Goal: Transaction & Acquisition: Purchase product/service

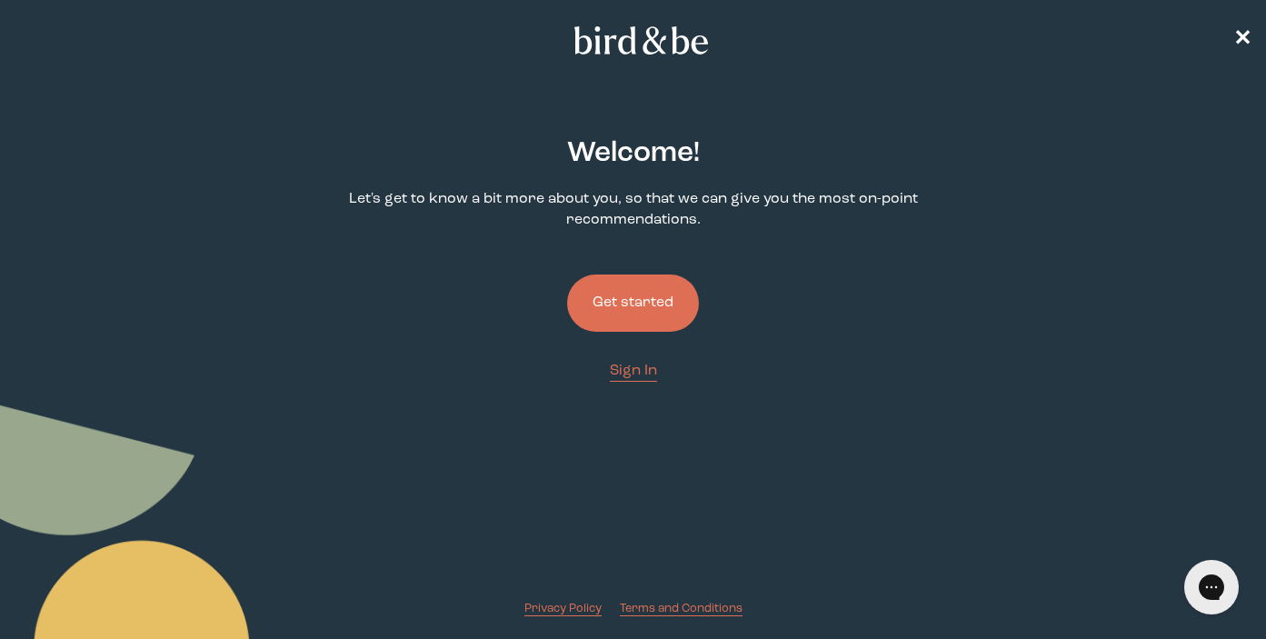
click at [623, 384] on div "Welcome ! Let's get to know a bit more about you, so that we can give you the m…" at bounding box center [633, 363] width 604 height 508
click at [623, 378] on span "Sign In" at bounding box center [633, 371] width 47 height 15
click at [642, 369] on span "Sign In" at bounding box center [633, 371] width 47 height 15
click at [636, 320] on button "Get started" at bounding box center [633, 302] width 132 height 57
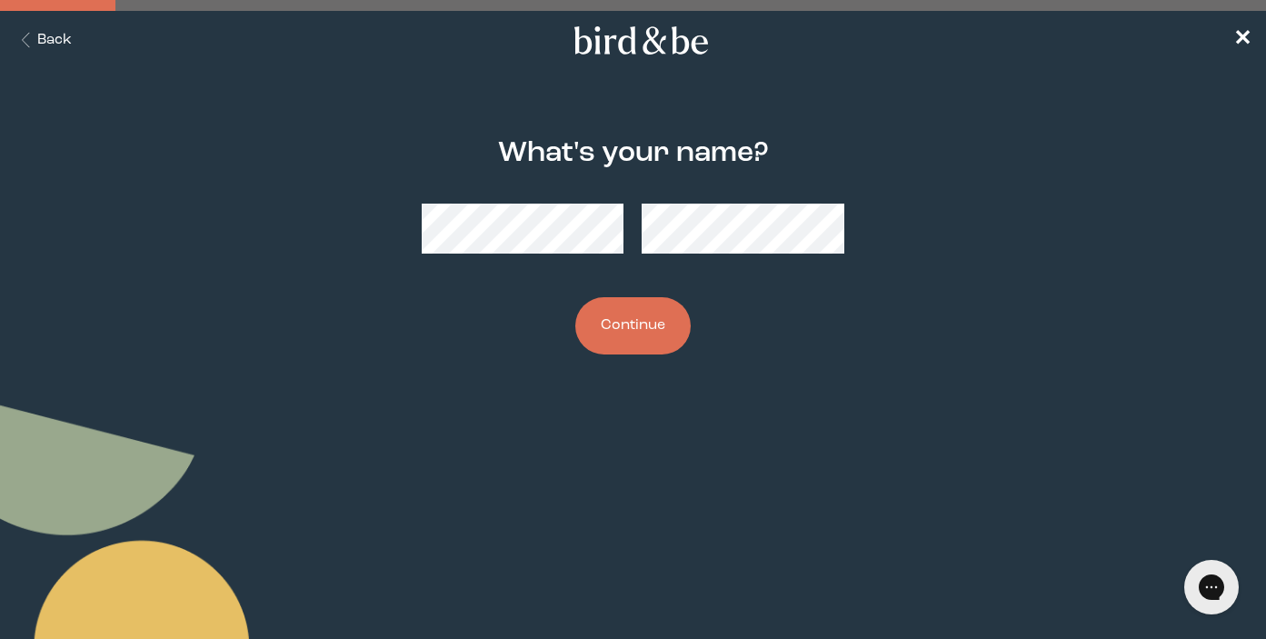
click at [642, 329] on button "Continue" at bounding box center [632, 325] width 115 height 57
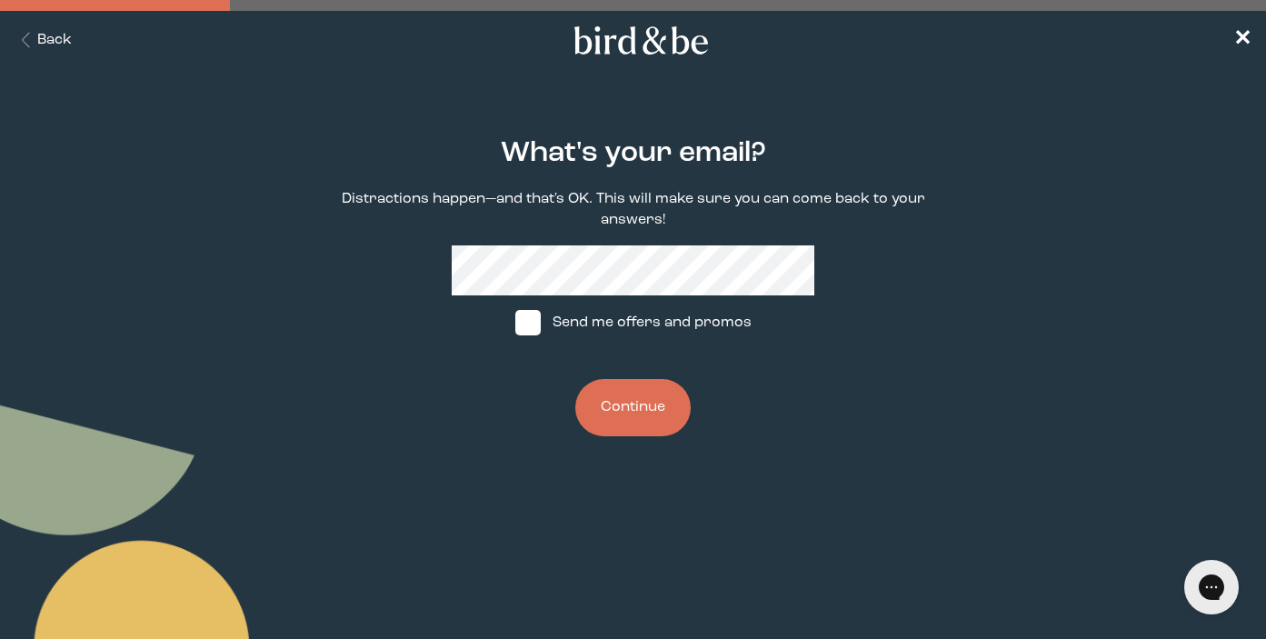
click at [603, 324] on label "Send me offers and promos" at bounding box center [633, 322] width 271 height 55
click at [515, 324] on input "Send me offers and promos" at bounding box center [514, 323] width 1 height 1
checkbox input "true"
click at [638, 411] on button "Continue" at bounding box center [632, 407] width 115 height 57
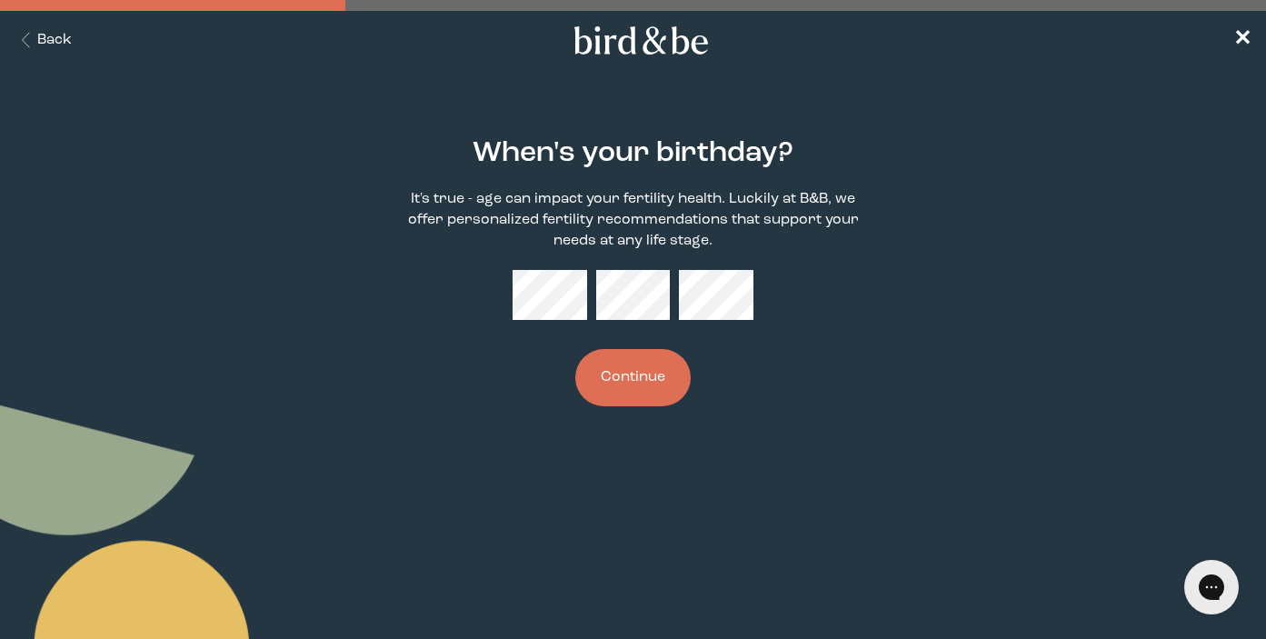
click at [669, 377] on button "Continue" at bounding box center [632, 377] width 115 height 57
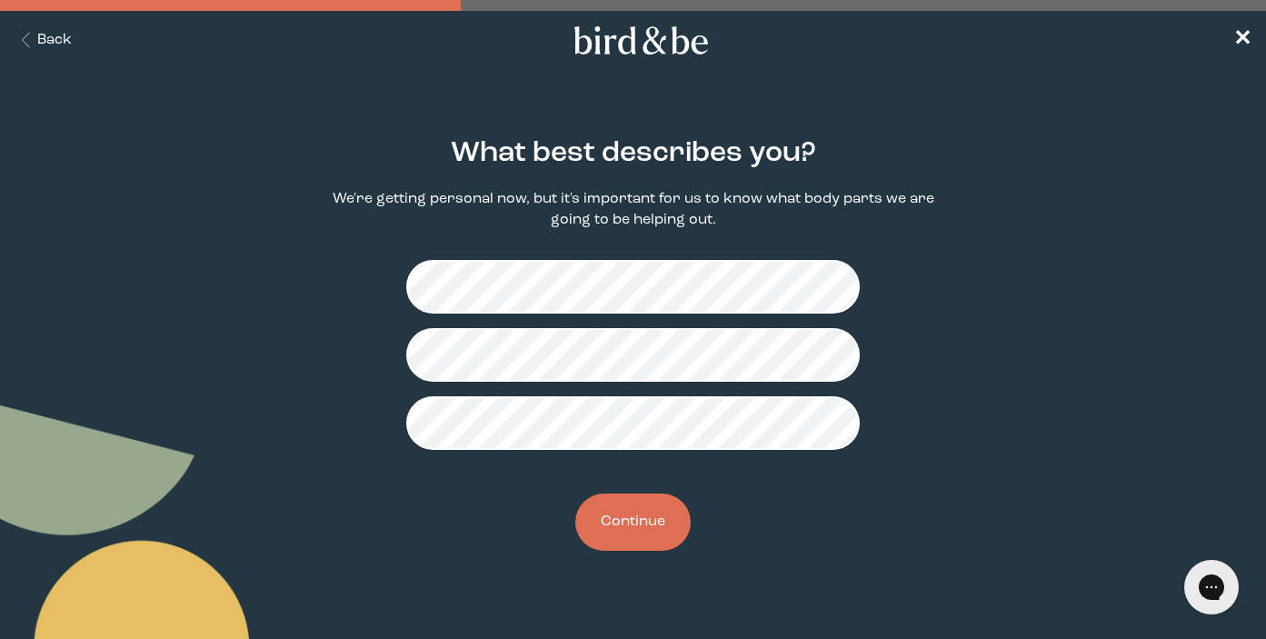
click at [621, 530] on button "Continue" at bounding box center [632, 521] width 115 height 57
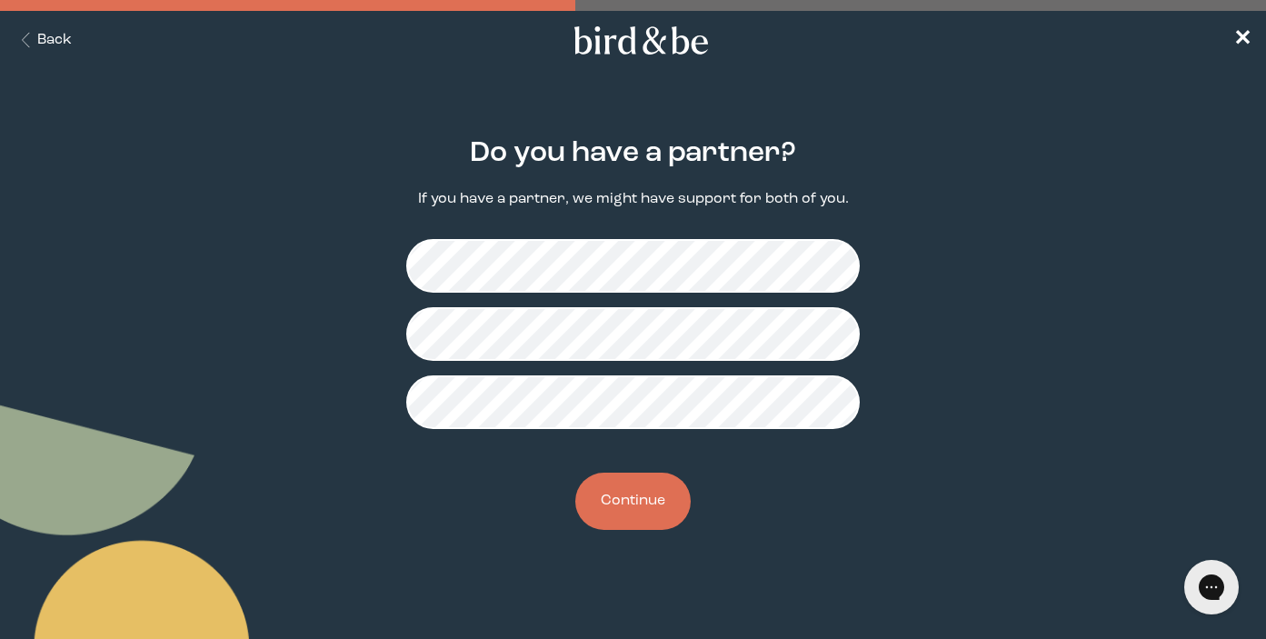
click at [658, 513] on button "Continue" at bounding box center [632, 501] width 115 height 57
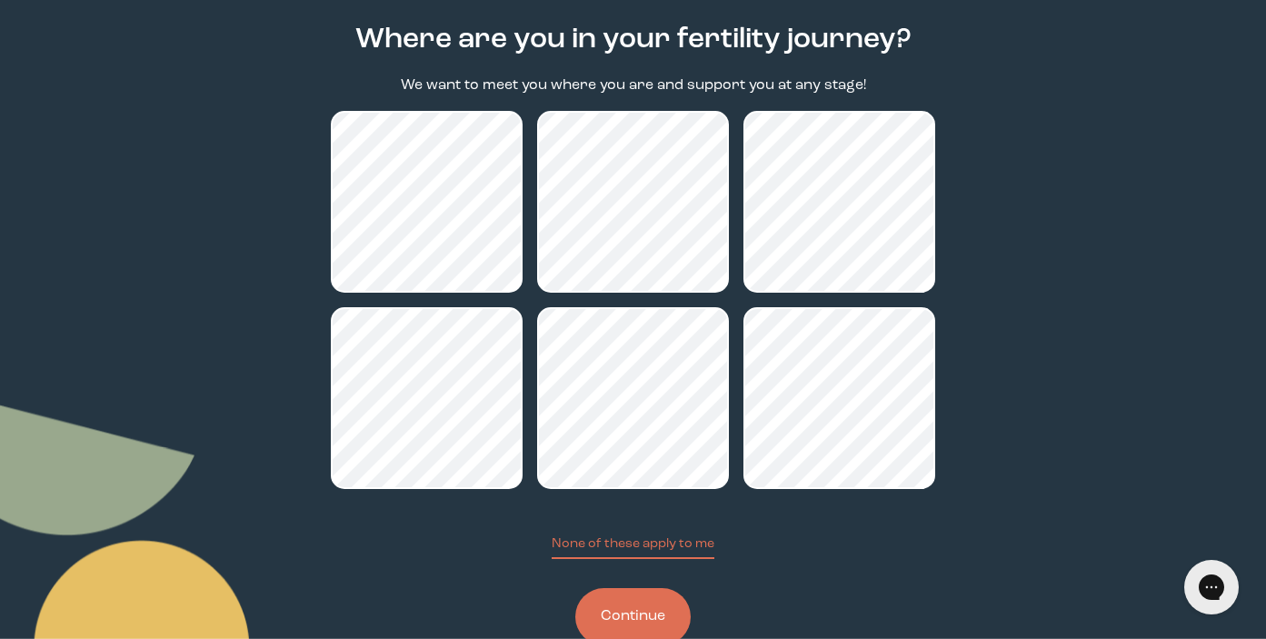
scroll to position [120, 0]
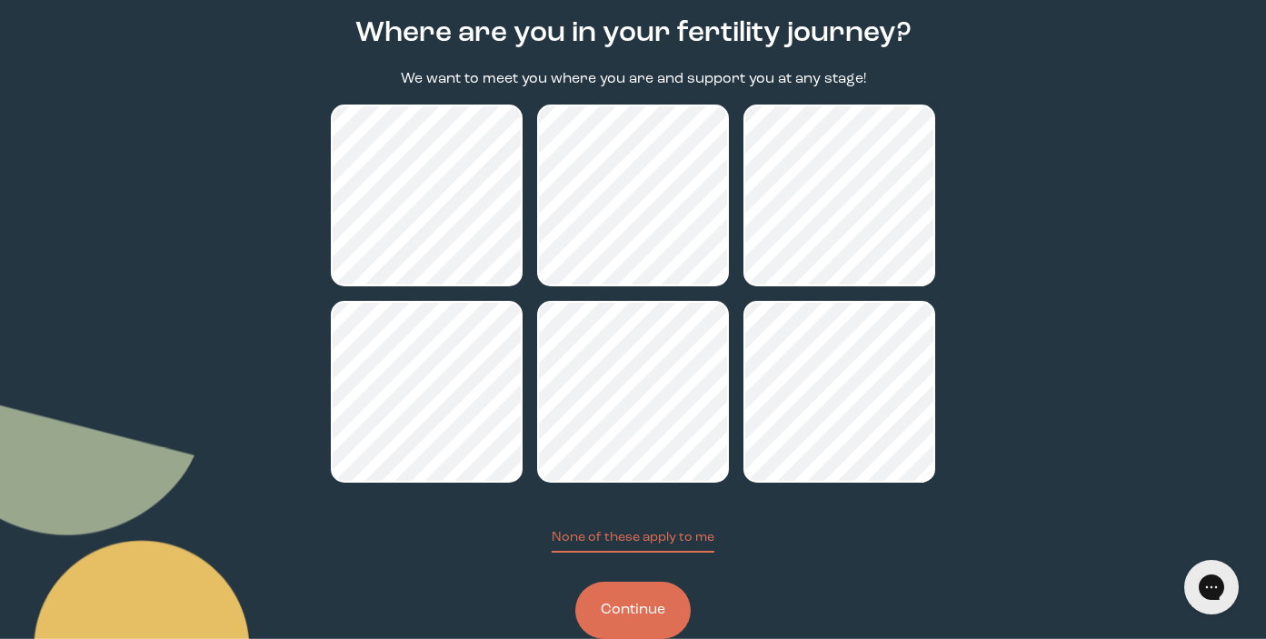
click at [643, 613] on button "Continue" at bounding box center [632, 610] width 115 height 57
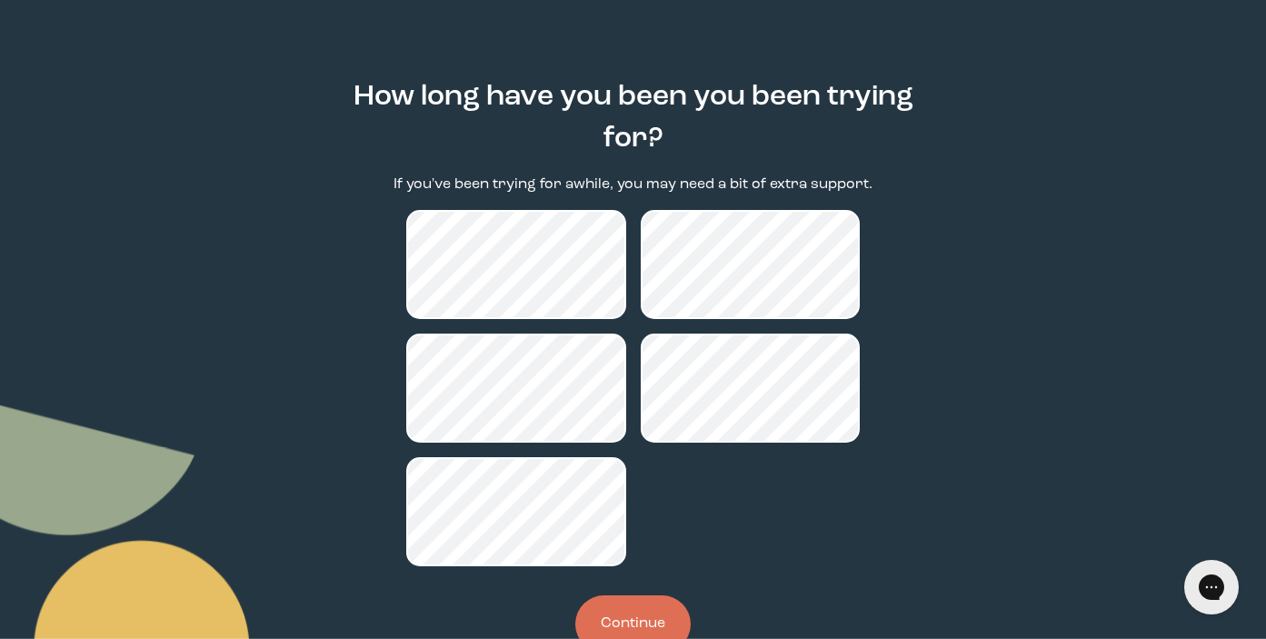
scroll to position [114, 0]
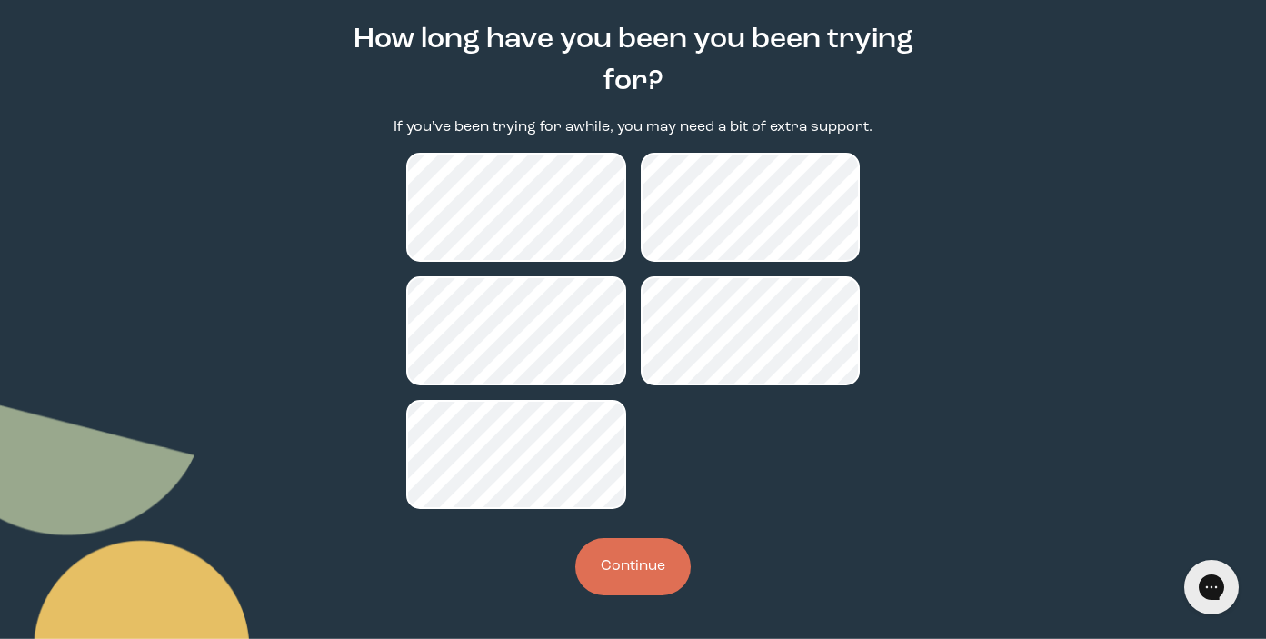
click at [633, 552] on button "Continue" at bounding box center [632, 566] width 115 height 57
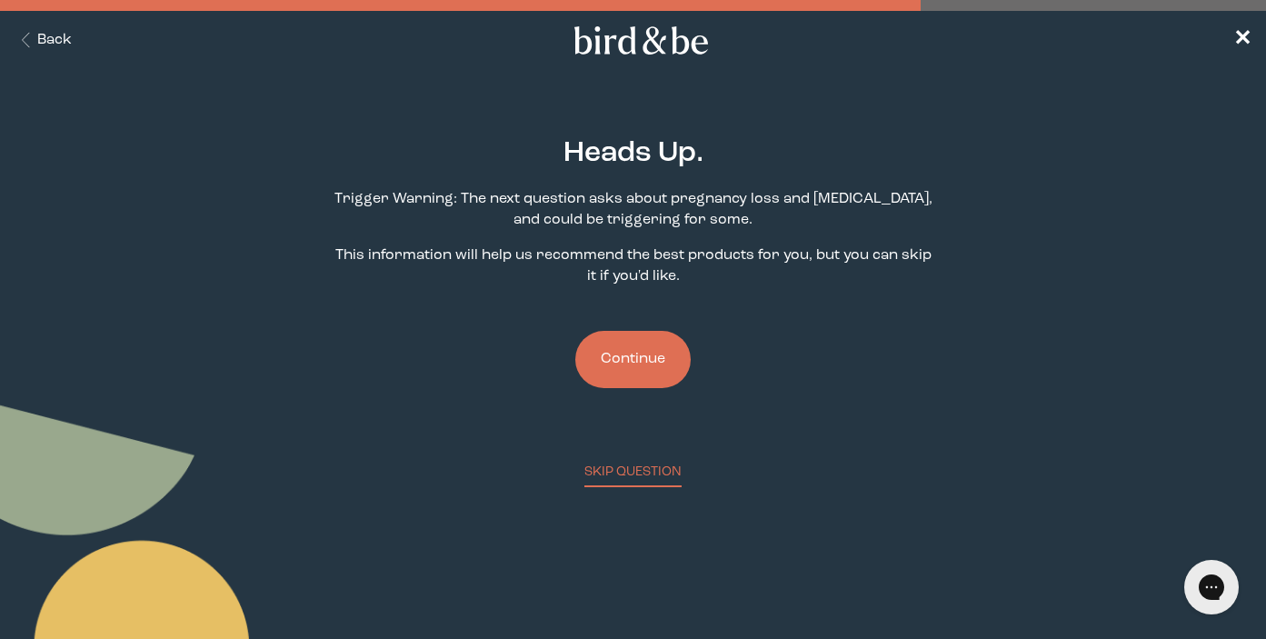
click at [667, 360] on button "Continue" at bounding box center [632, 359] width 115 height 57
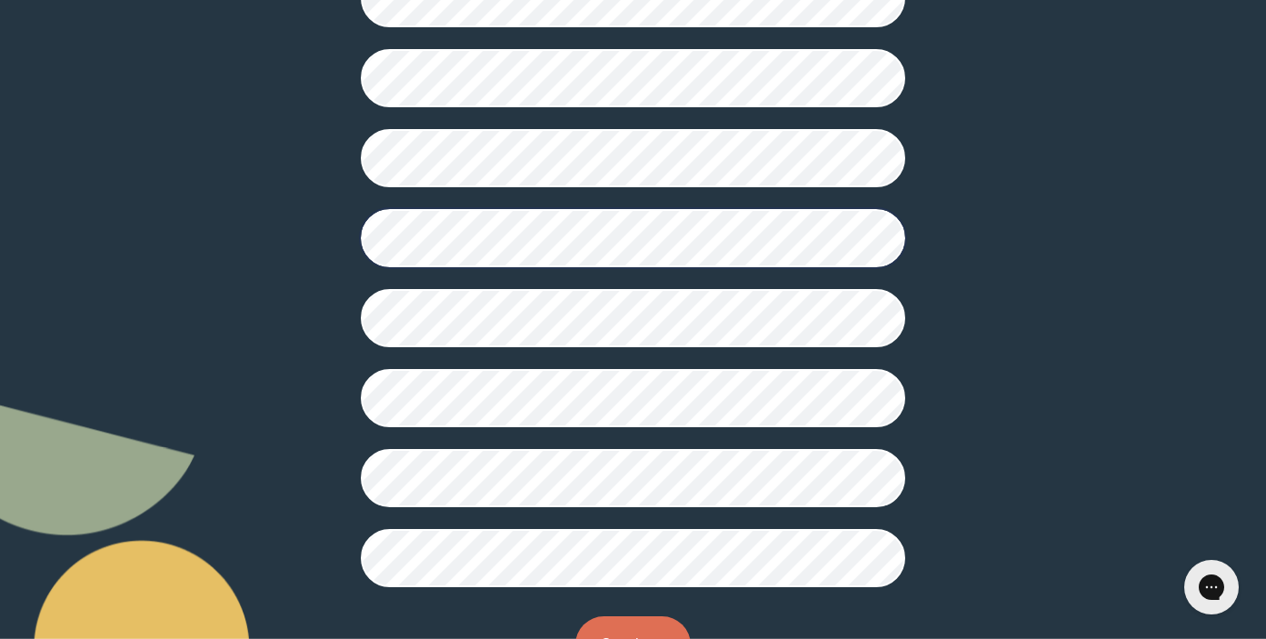
scroll to position [426, 0]
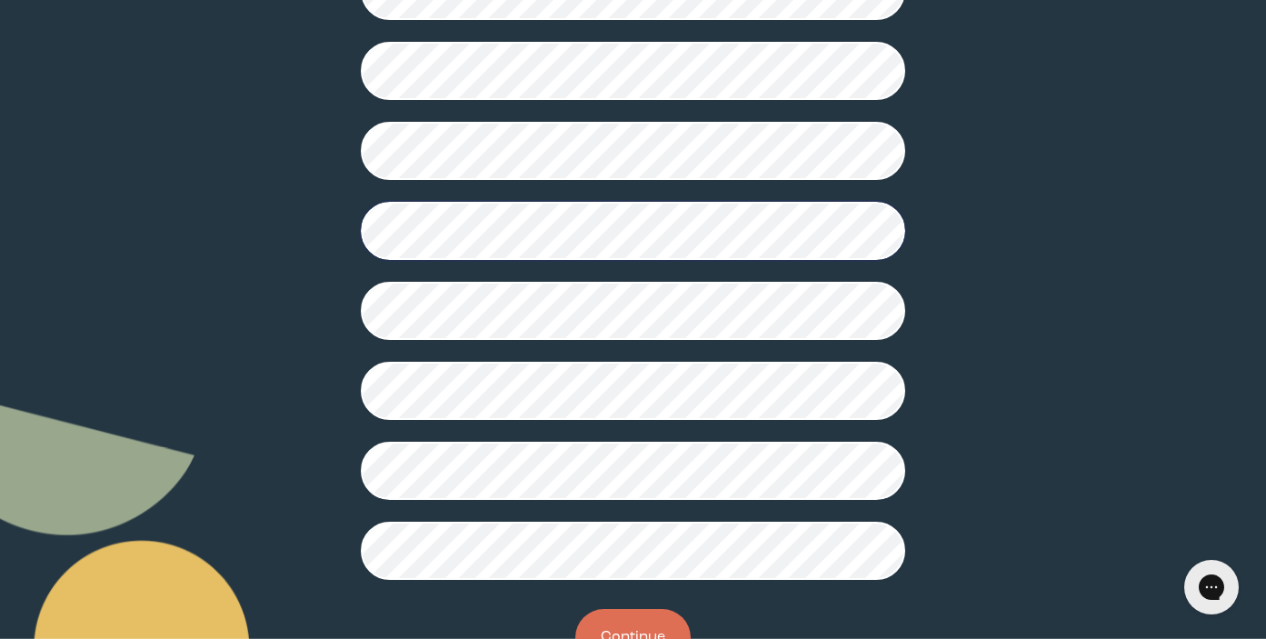
click at [616, 626] on button "Continue" at bounding box center [632, 637] width 115 height 57
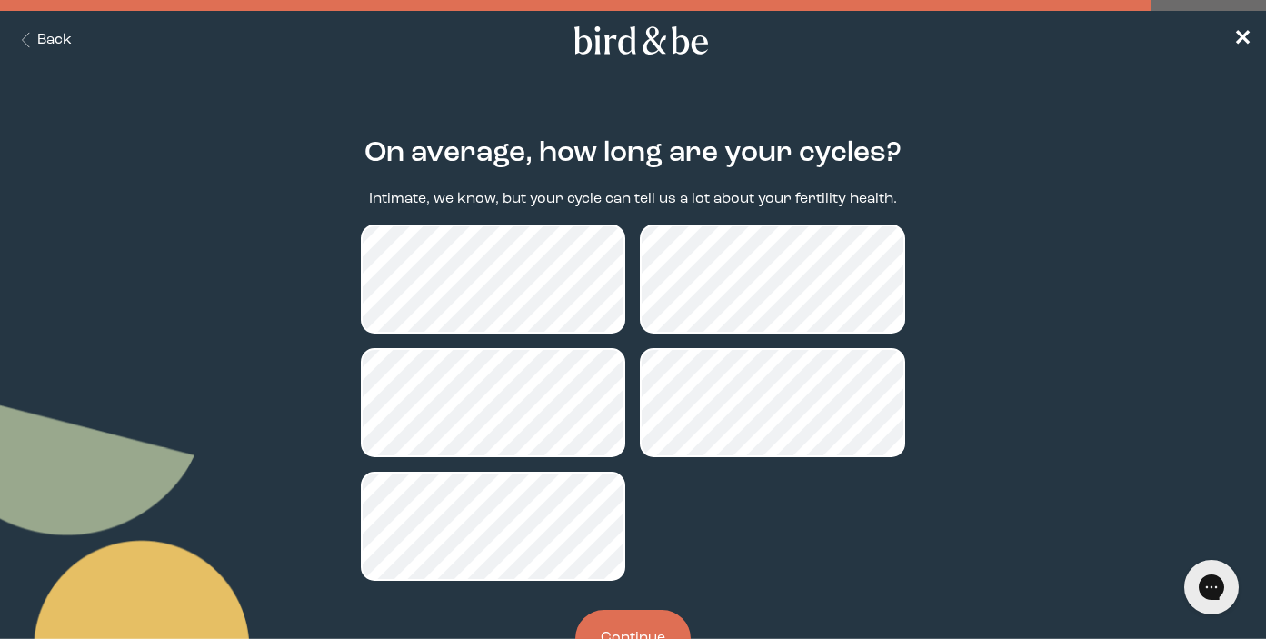
click at [659, 619] on button "Continue" at bounding box center [632, 638] width 115 height 57
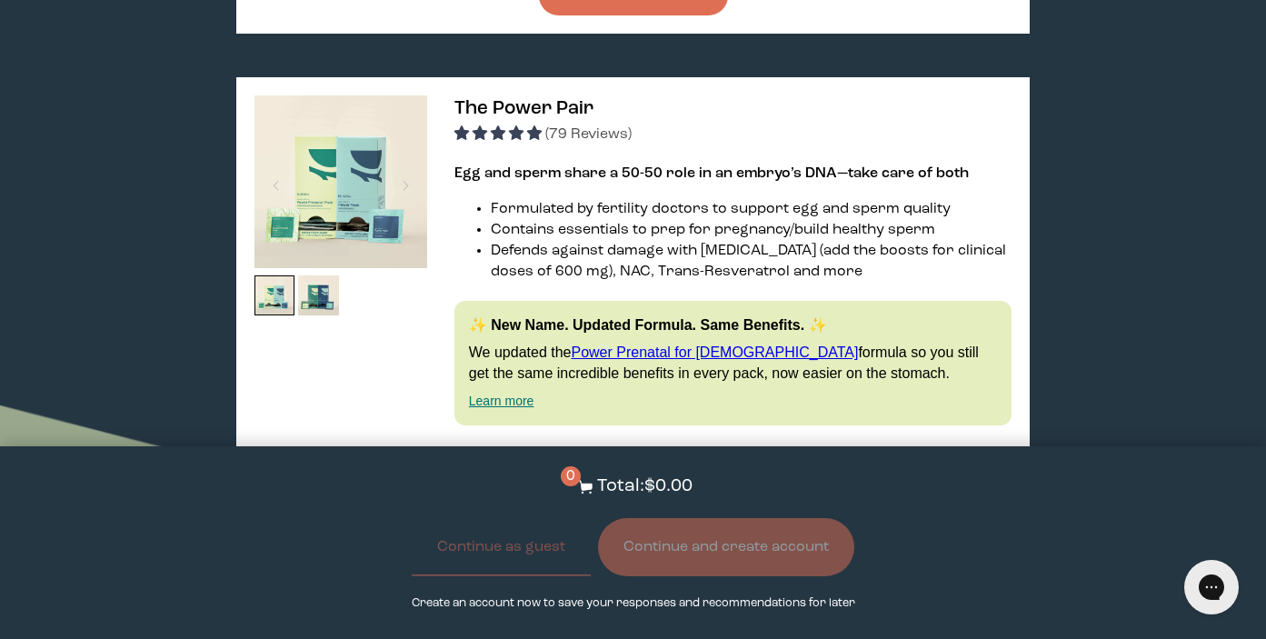
scroll to position [1094, 0]
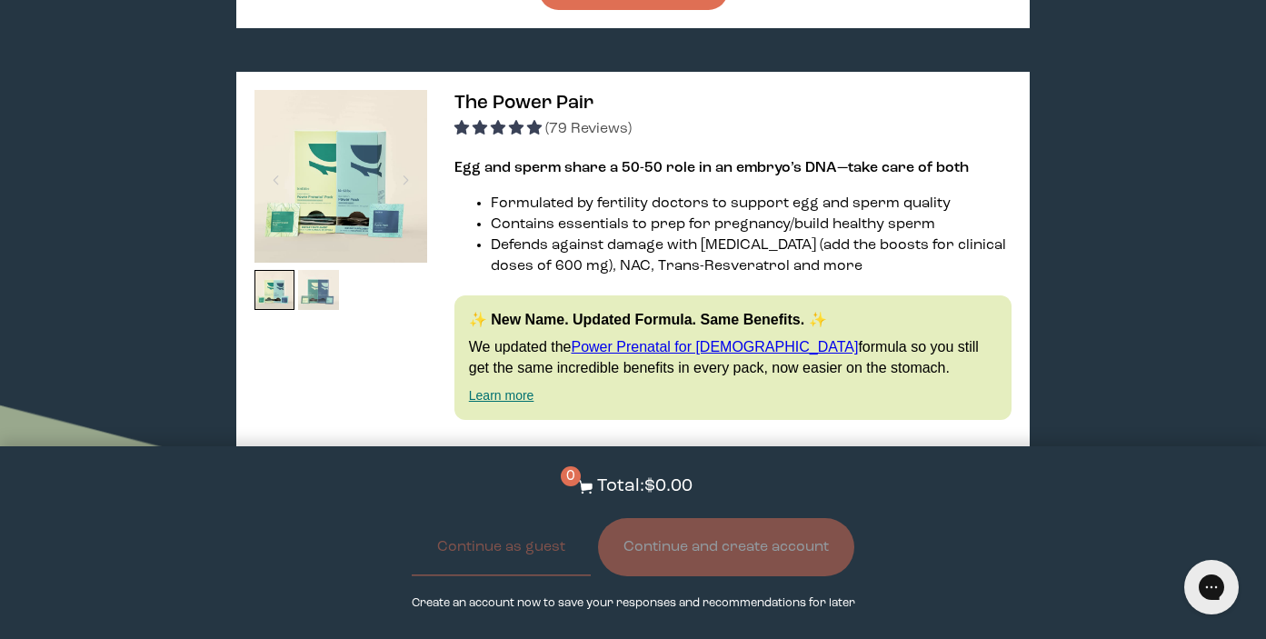
click at [324, 270] on img at bounding box center [318, 290] width 41 height 41
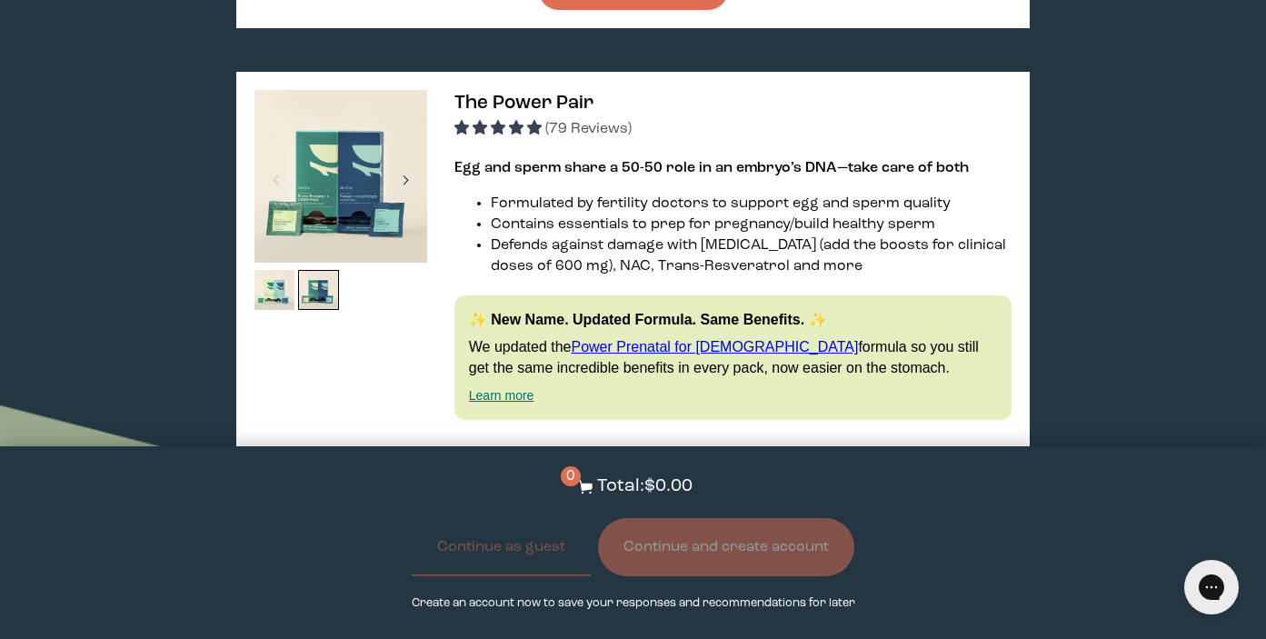
click at [395, 161] on div at bounding box center [406, 180] width 25 height 40
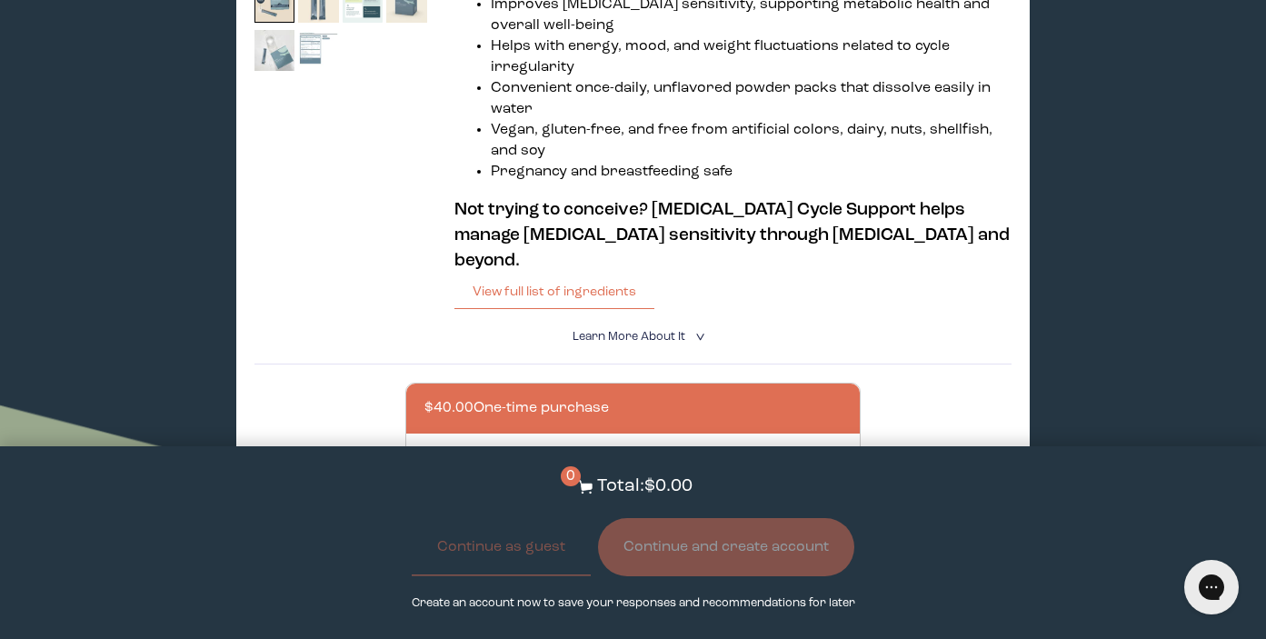
scroll to position [547, 0]
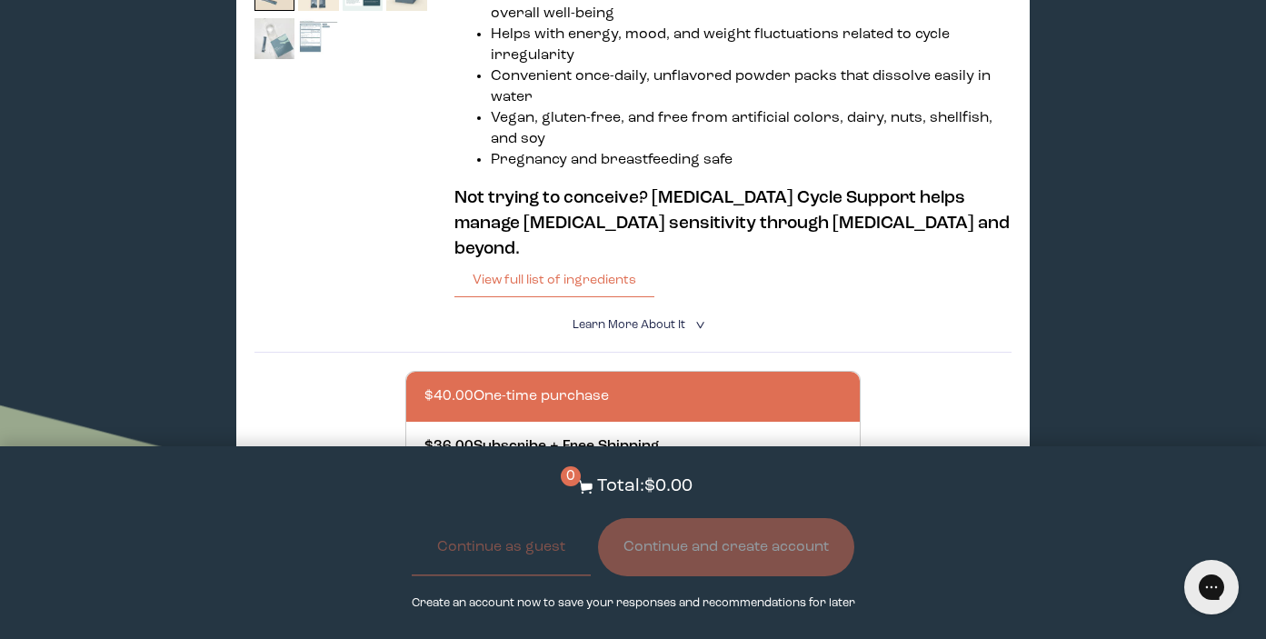
click at [593, 372] on div at bounding box center [650, 397] width 453 height 50
click at [424, 385] on input "$40.00 One-time purchase" at bounding box center [423, 385] width 1 height 1
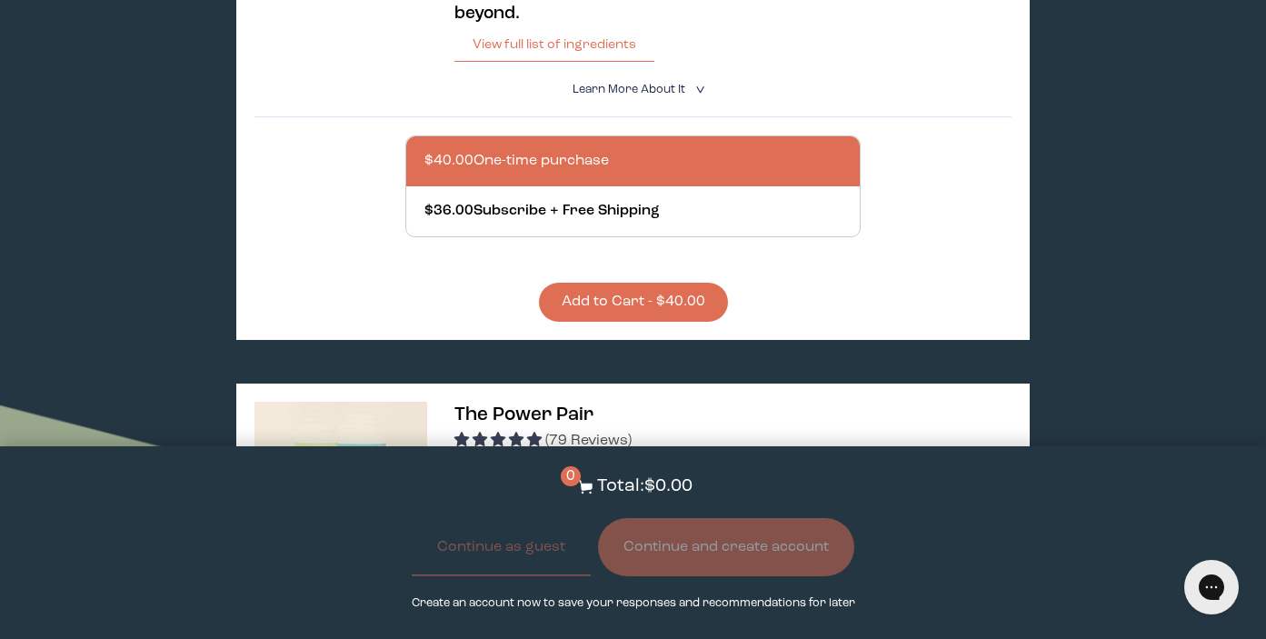
scroll to position [832, 0]
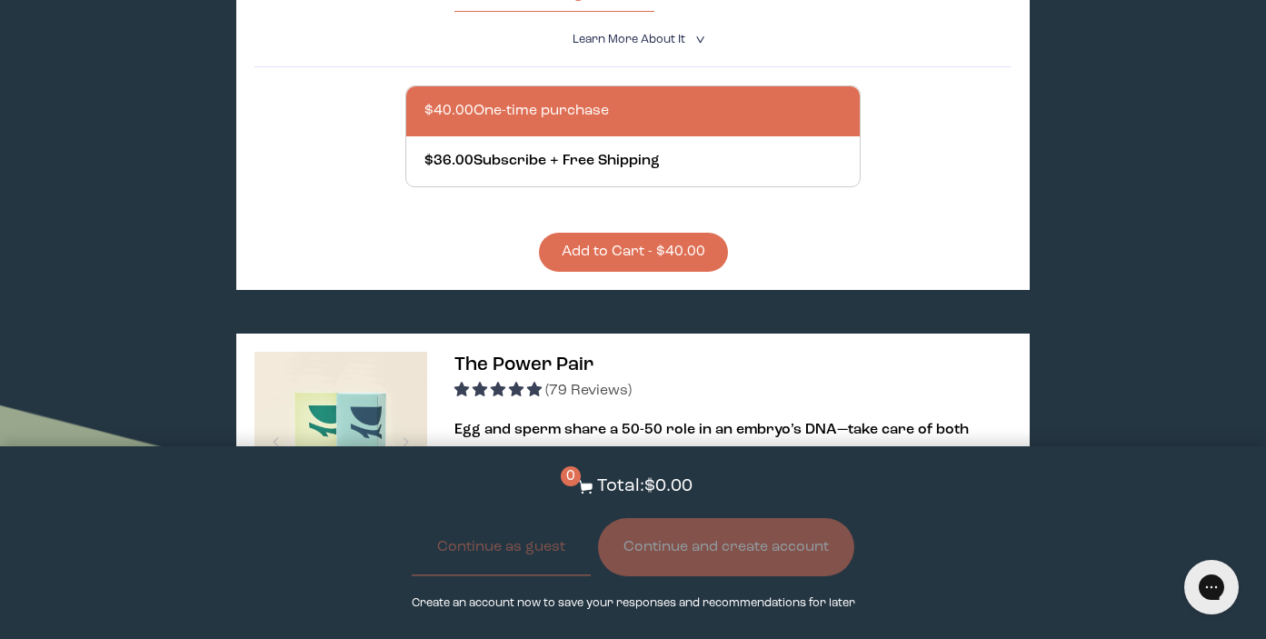
click at [608, 233] on button "Add to Cart - $40.00" at bounding box center [633, 252] width 189 height 39
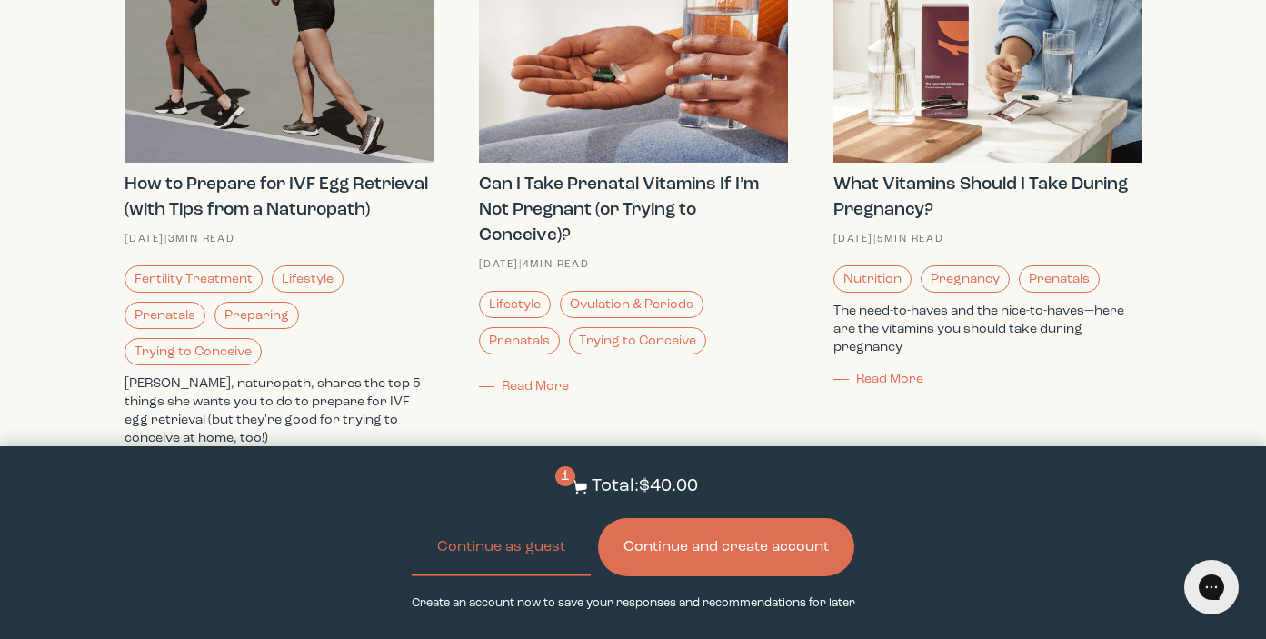
scroll to position [7039, 0]
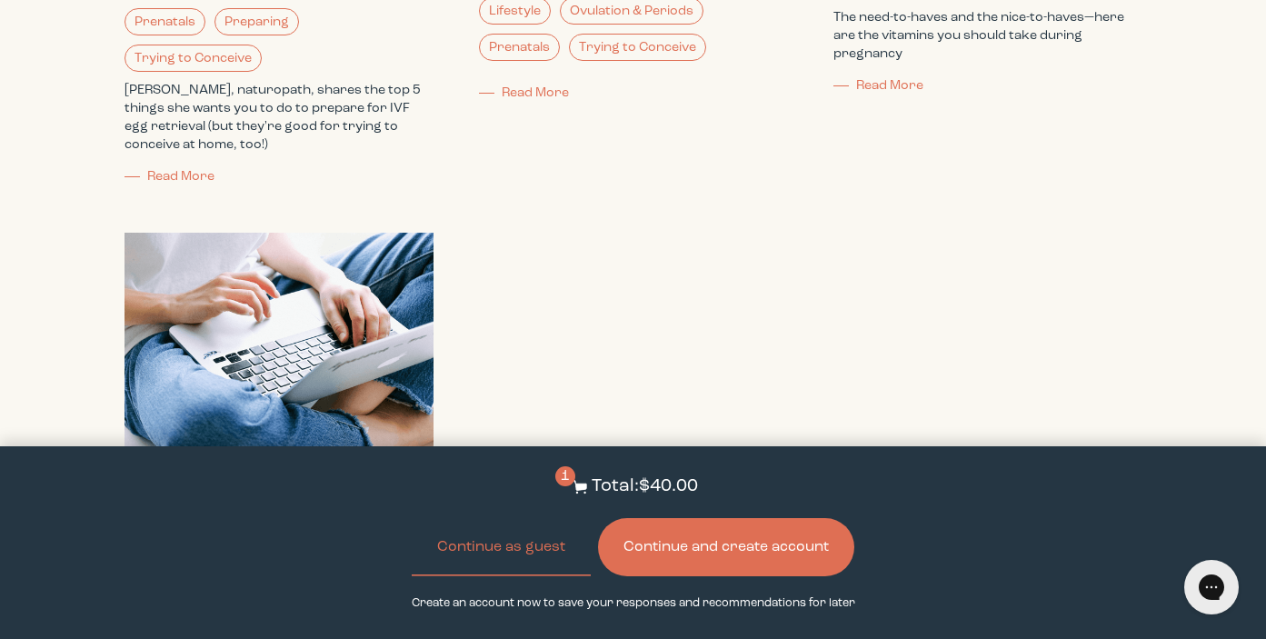
click at [716, 550] on button "Continue and create account" at bounding box center [726, 547] width 256 height 58
